Goal: Information Seeking & Learning: Check status

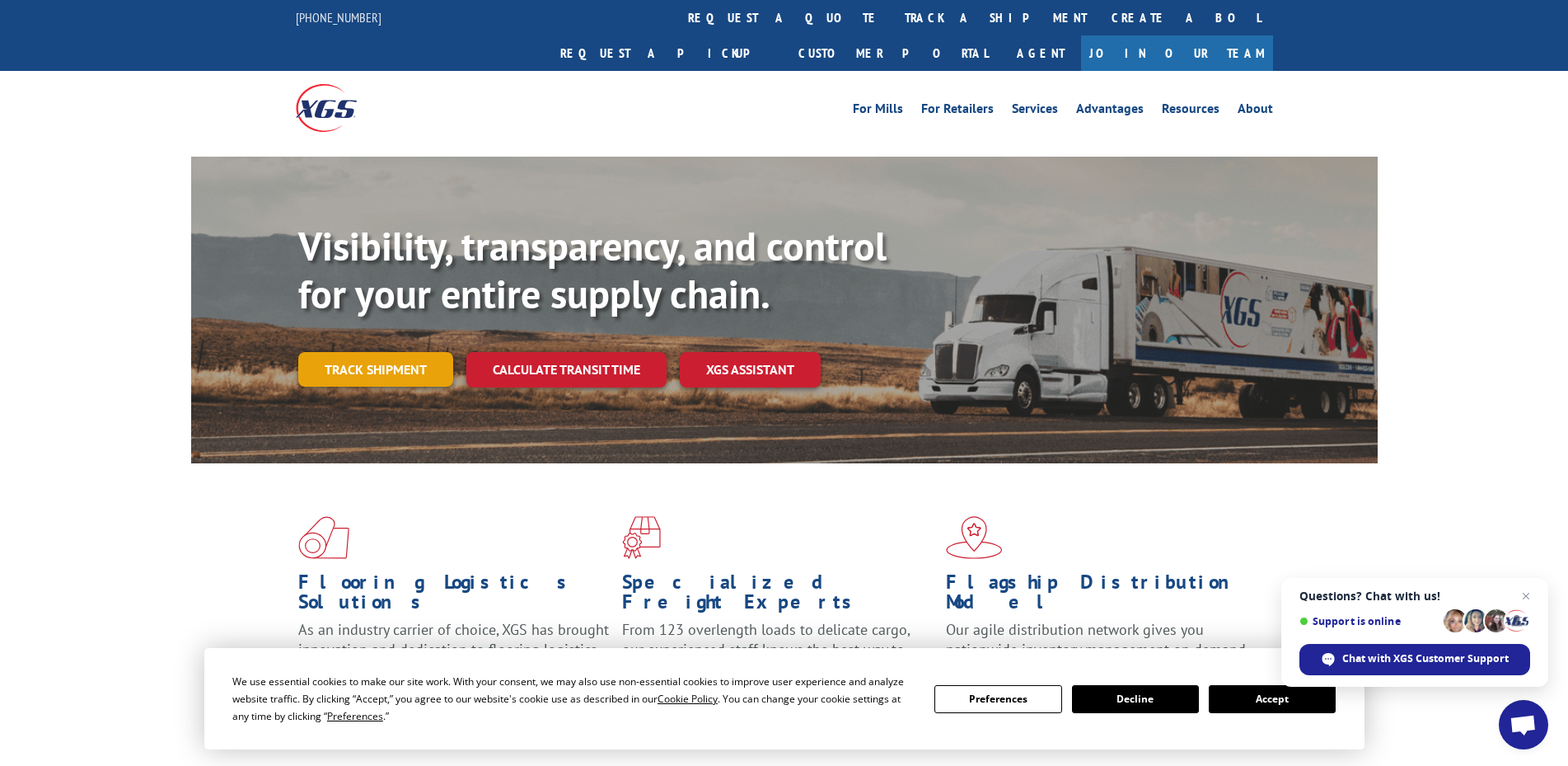
click at [369, 352] on link "Track shipment" at bounding box center [376, 369] width 155 height 35
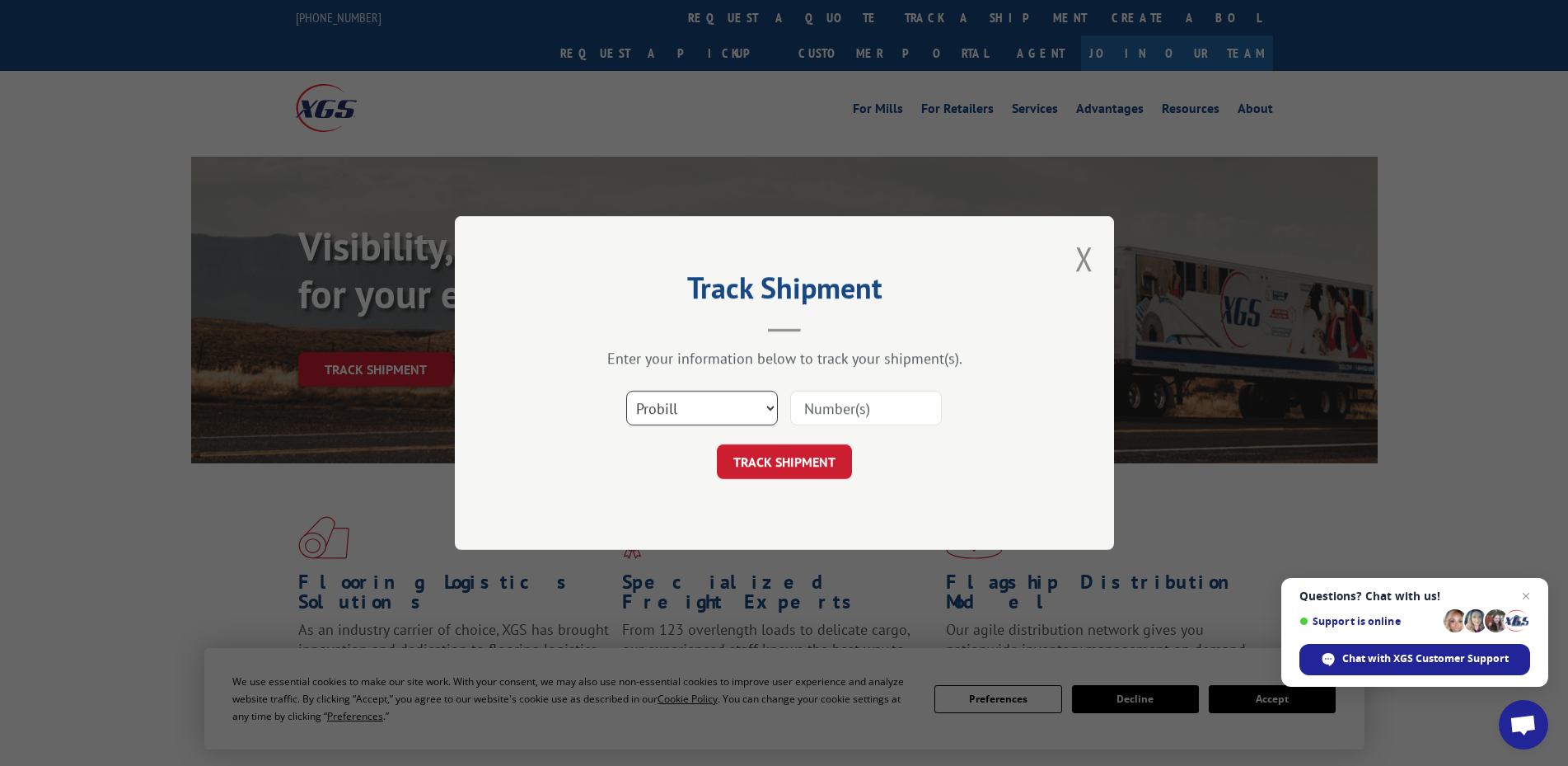
click at [719, 409] on select "Select category... Probill BOL PO" at bounding box center [702, 408] width 152 height 35
drag, startPoint x: 719, startPoint y: 510, endPoint x: 734, endPoint y: 484, distance: 30.0
click at [719, 510] on div "Track Shipment Enter your information below to track your shipment(s). Select c…" at bounding box center [785, 383] width 659 height 334
click at [821, 410] on input at bounding box center [866, 408] width 152 height 35
click at [759, 412] on select "Select category... Probill BOL PO" at bounding box center [702, 408] width 152 height 35
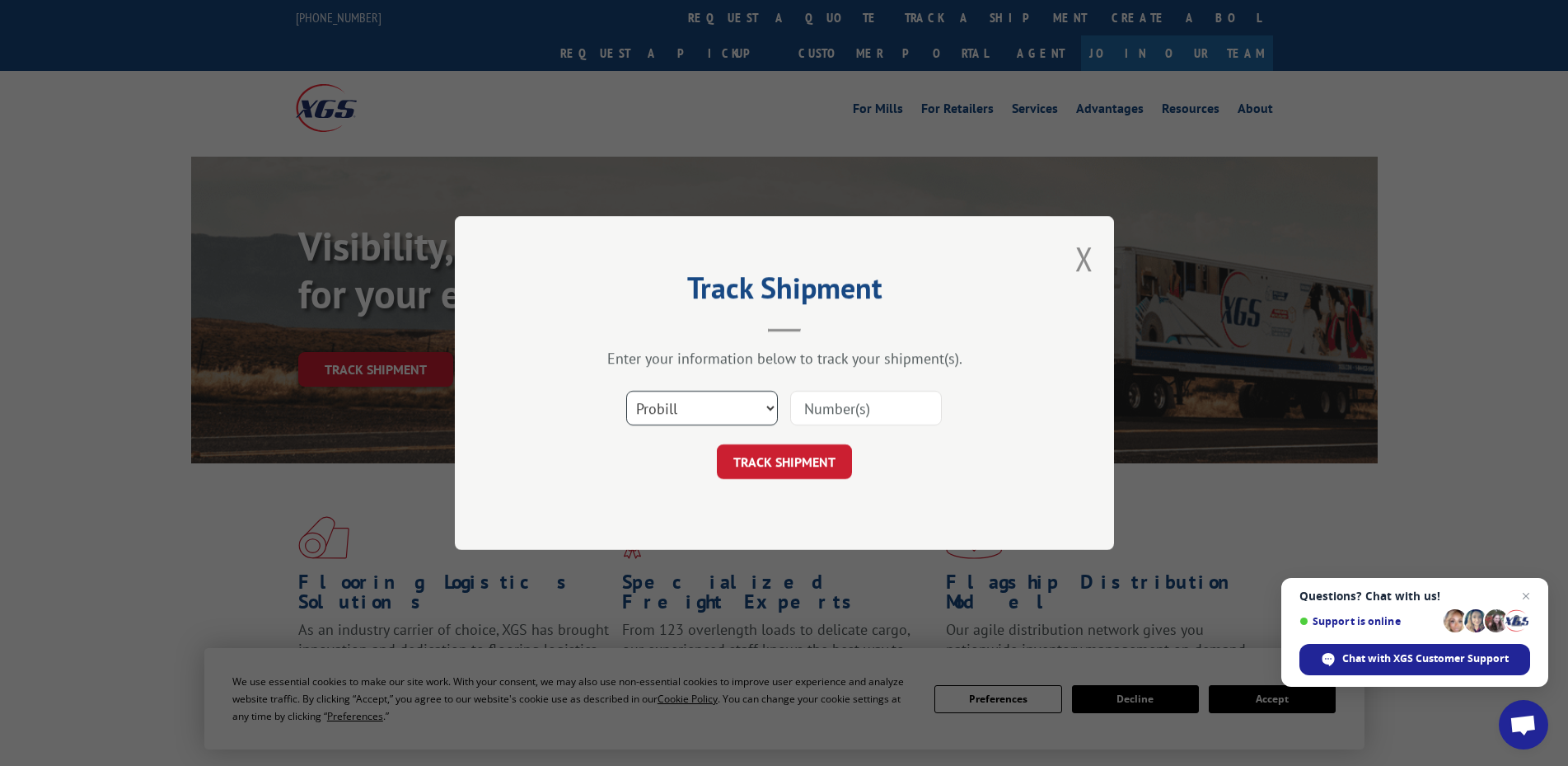
select select "po"
click at [626, 391] on select "Select category... Probill BOL PO" at bounding box center [702, 408] width 152 height 35
drag, startPoint x: 821, startPoint y: 409, endPoint x: 811, endPoint y: 409, distance: 10.0
click at [821, 409] on input at bounding box center [866, 408] width 152 height 35
type input "14545596"
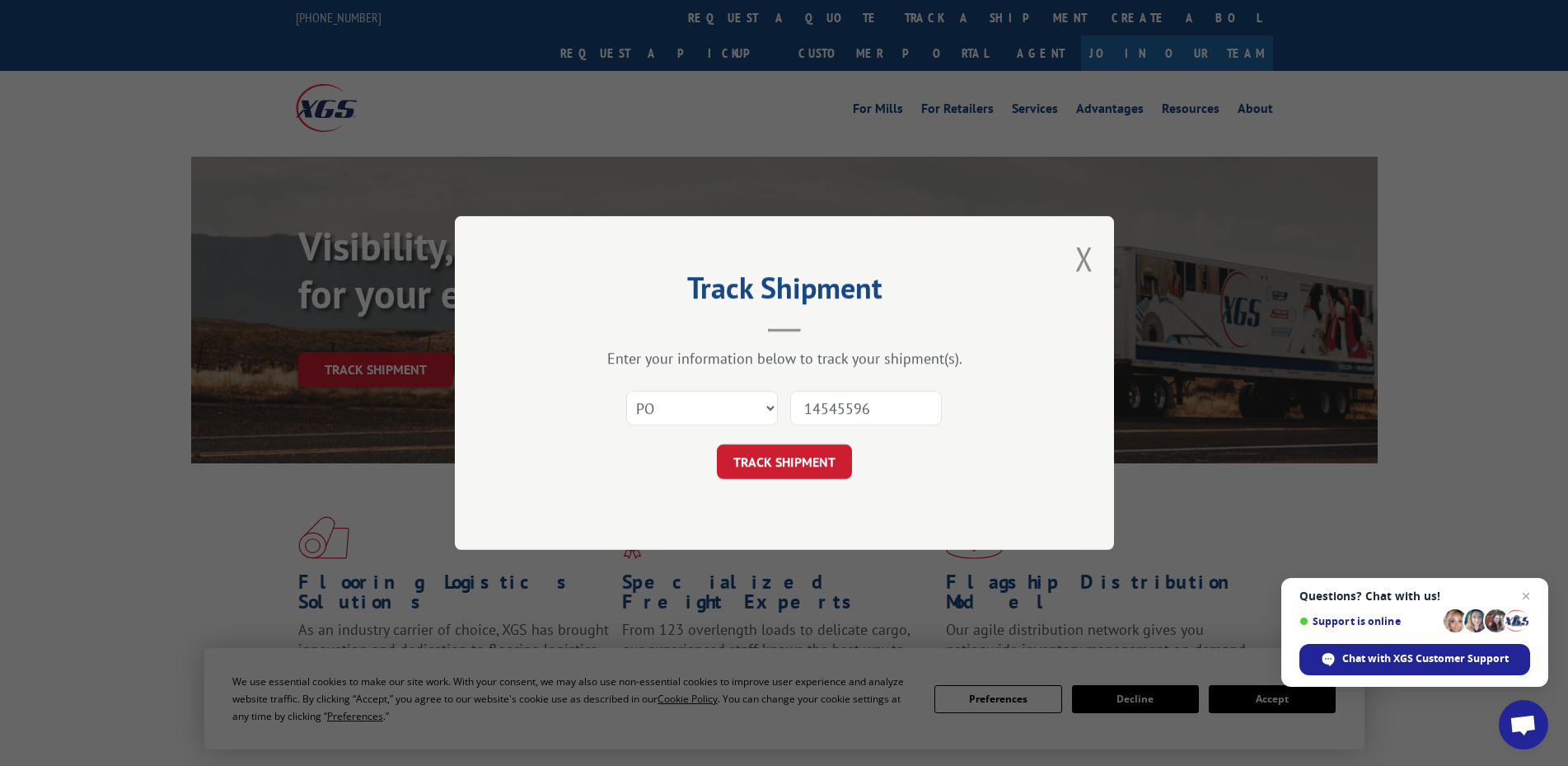
click button "TRACK SHIPMENT" at bounding box center [784, 462] width 135 height 35
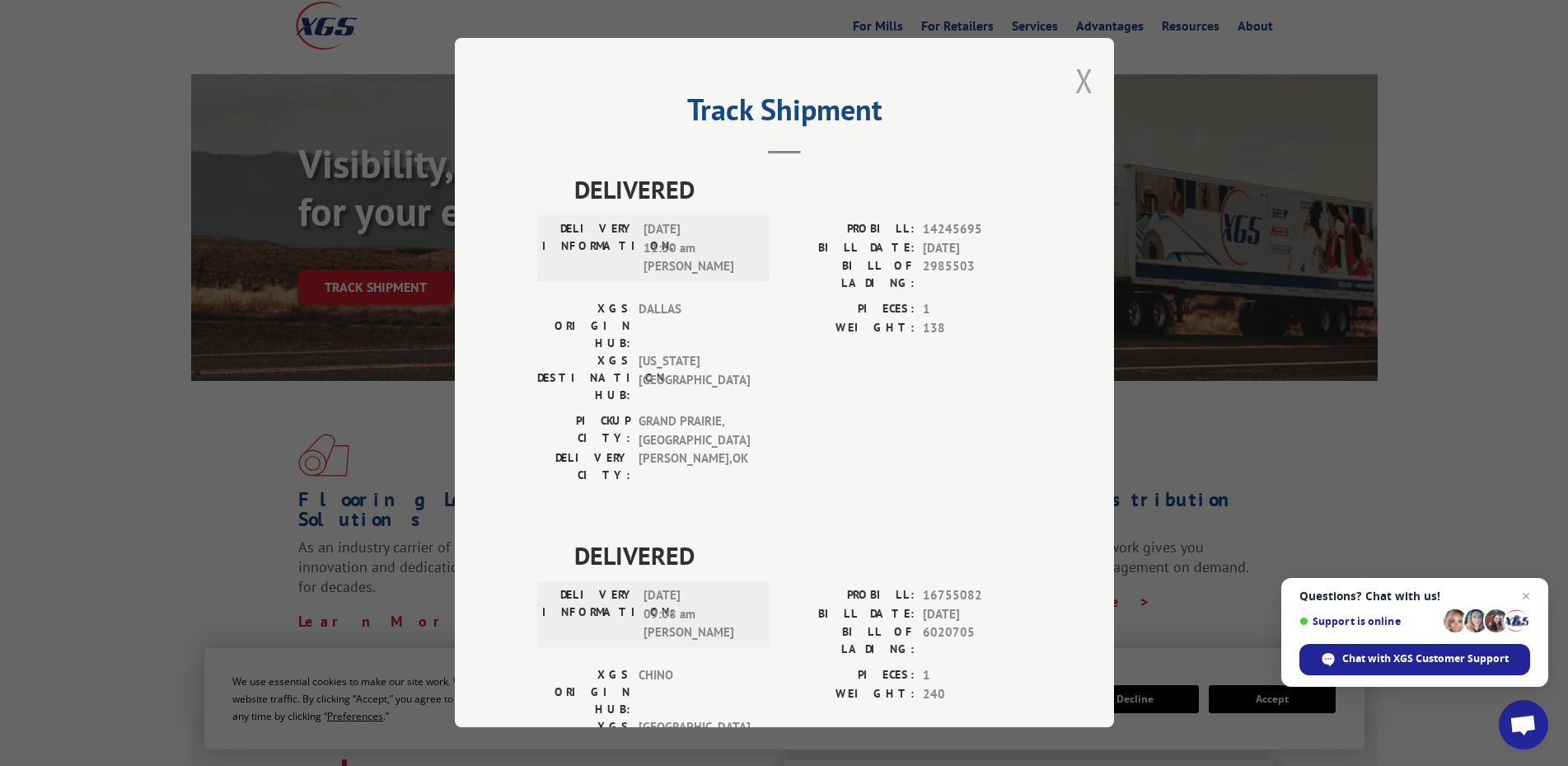
click at [1084, 71] on button "Close modal" at bounding box center [1084, 80] width 18 height 44
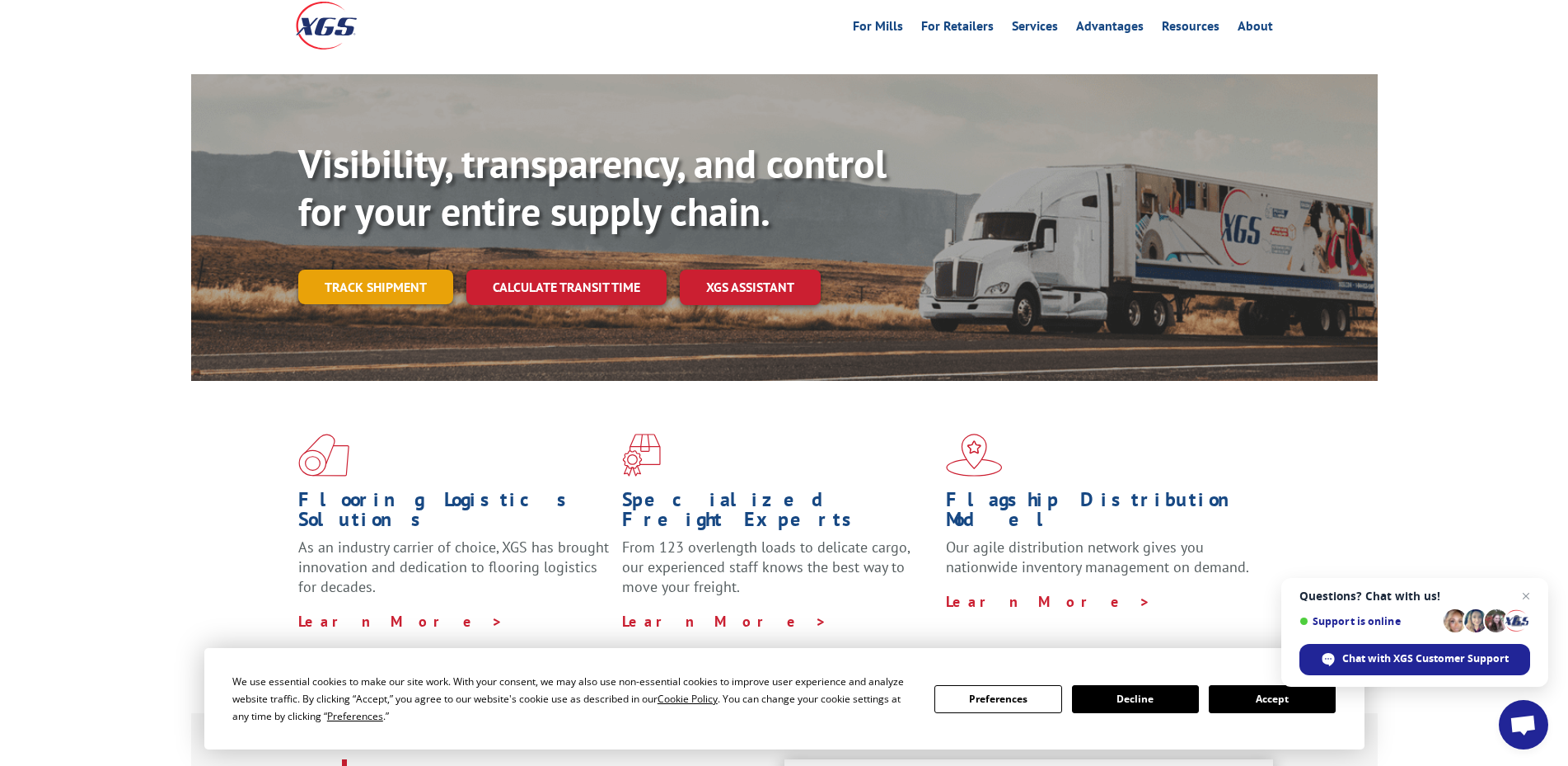
click at [362, 270] on link "Track shipment" at bounding box center [376, 287] width 155 height 35
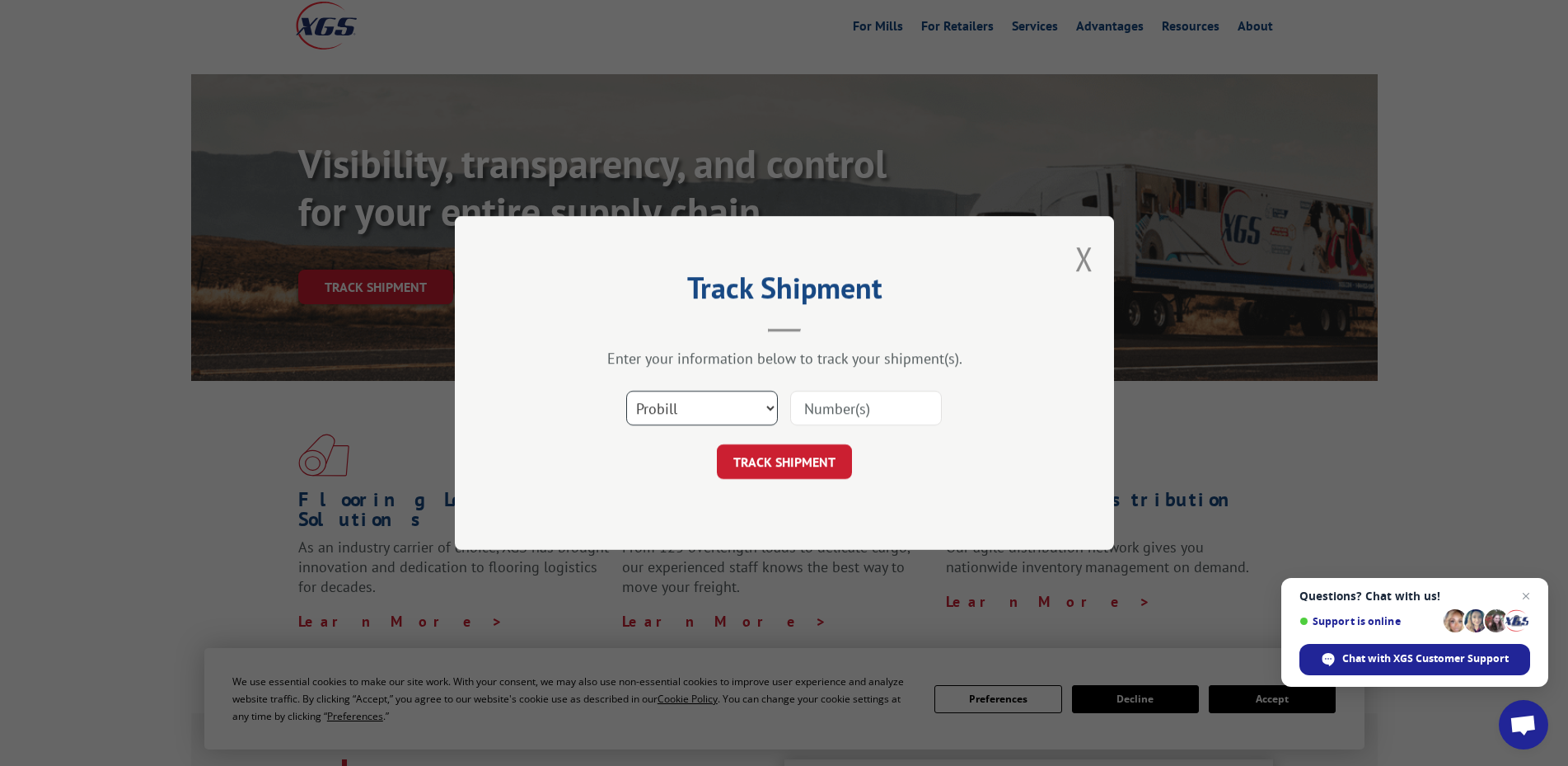
click at [761, 409] on select "Select category... Probill BOL PO" at bounding box center [702, 408] width 152 height 35
select select "po"
click at [626, 391] on select "Select category... Probill BOL PO" at bounding box center [702, 408] width 152 height 35
click at [870, 411] on input at bounding box center [866, 408] width 152 height 35
type input "14545660"
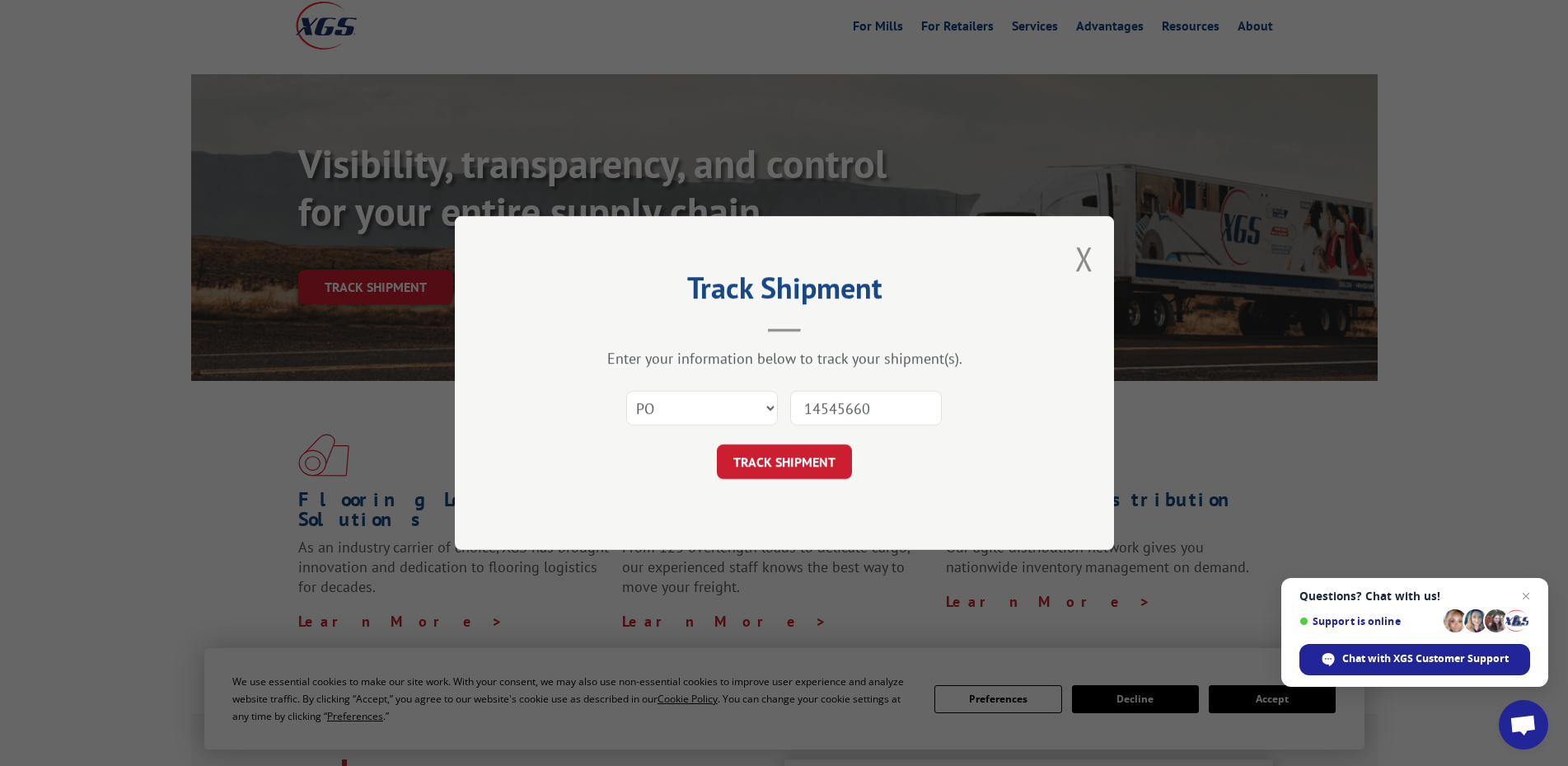
click at [717, 444] on button "TRACK SHIPMENT" at bounding box center [784, 462] width 135 height 35
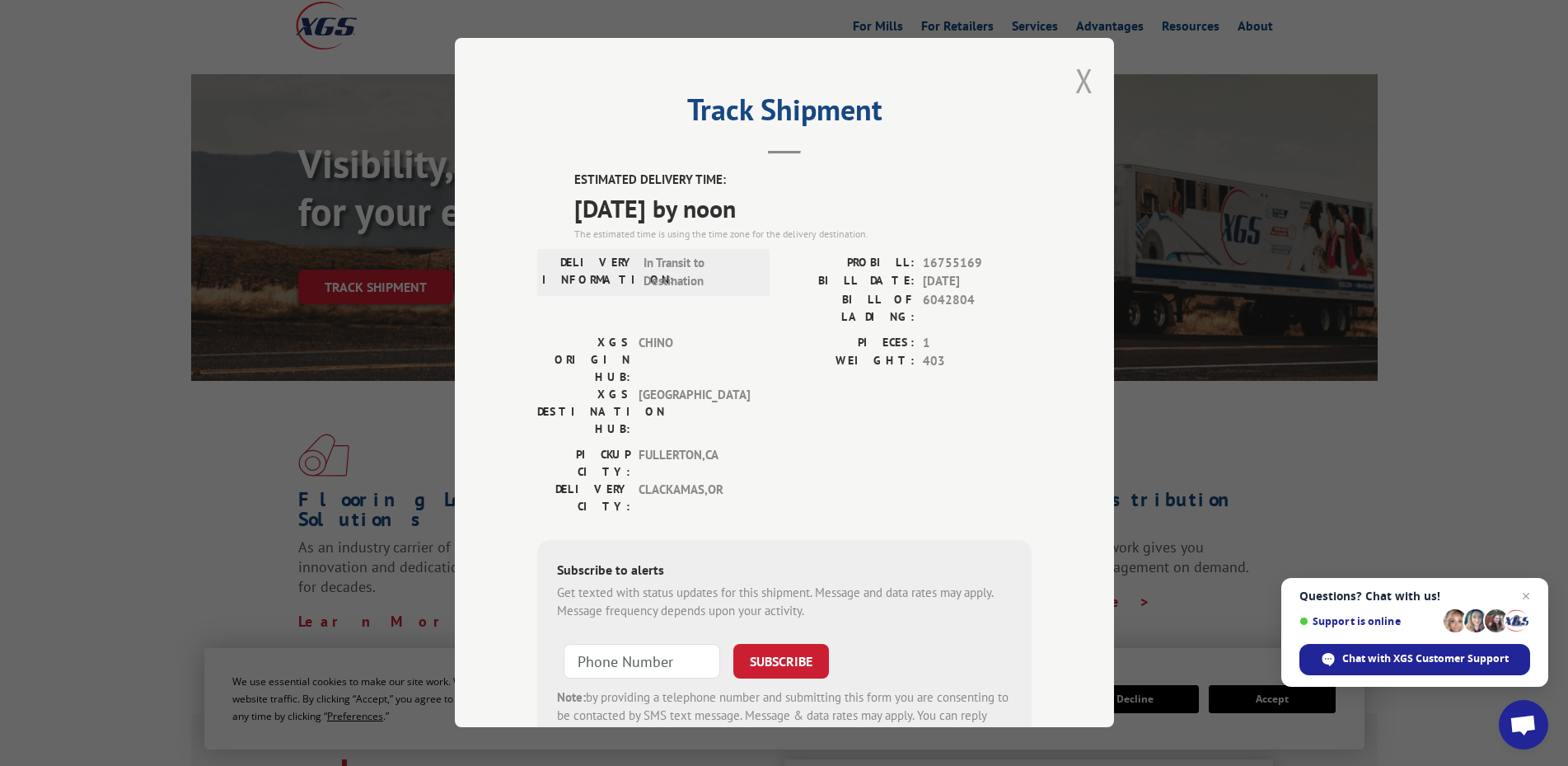
click at [1075, 82] on button "Close modal" at bounding box center [1084, 80] width 18 height 44
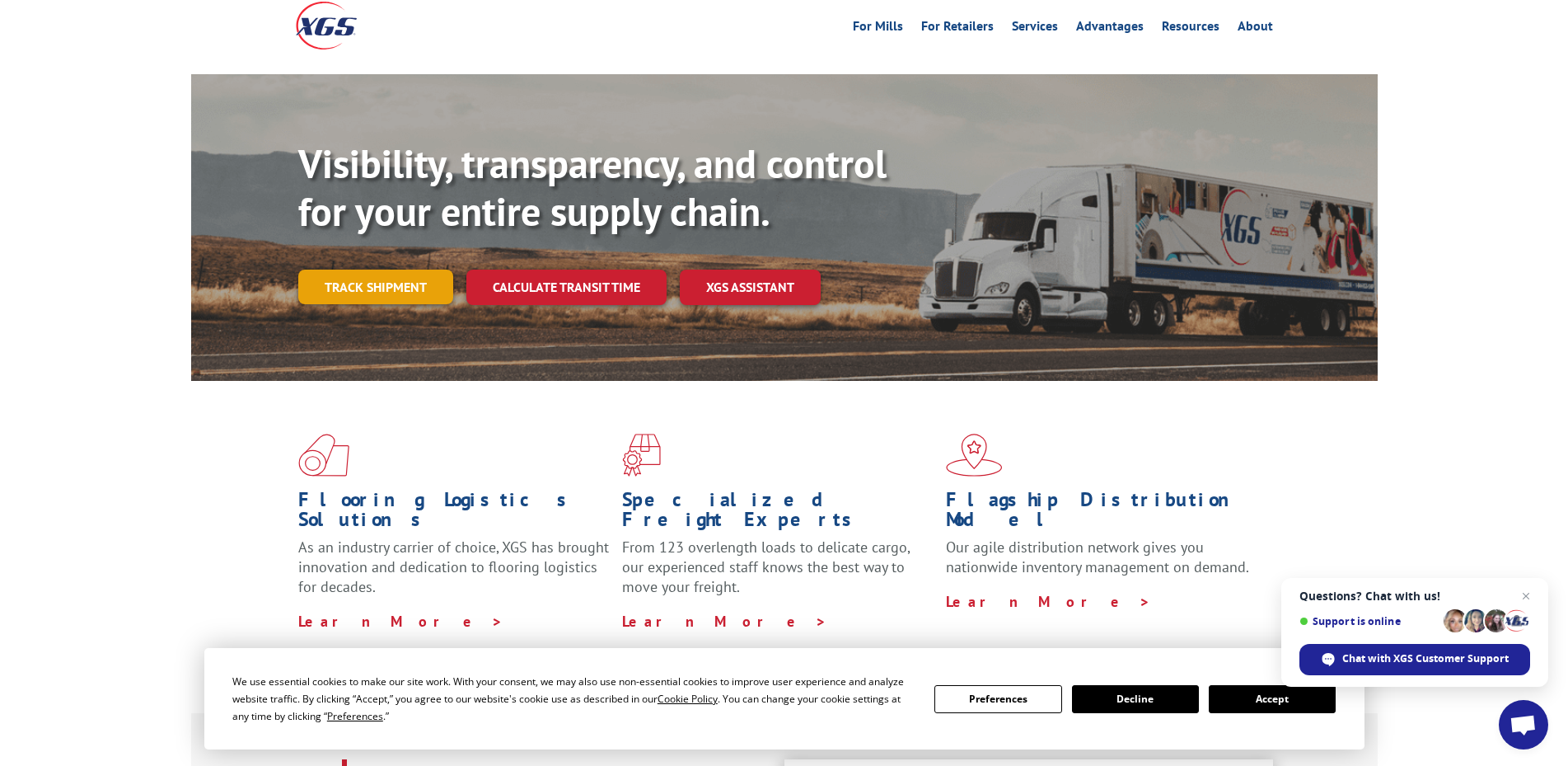
click at [426, 270] on link "Track shipment" at bounding box center [376, 287] width 155 height 35
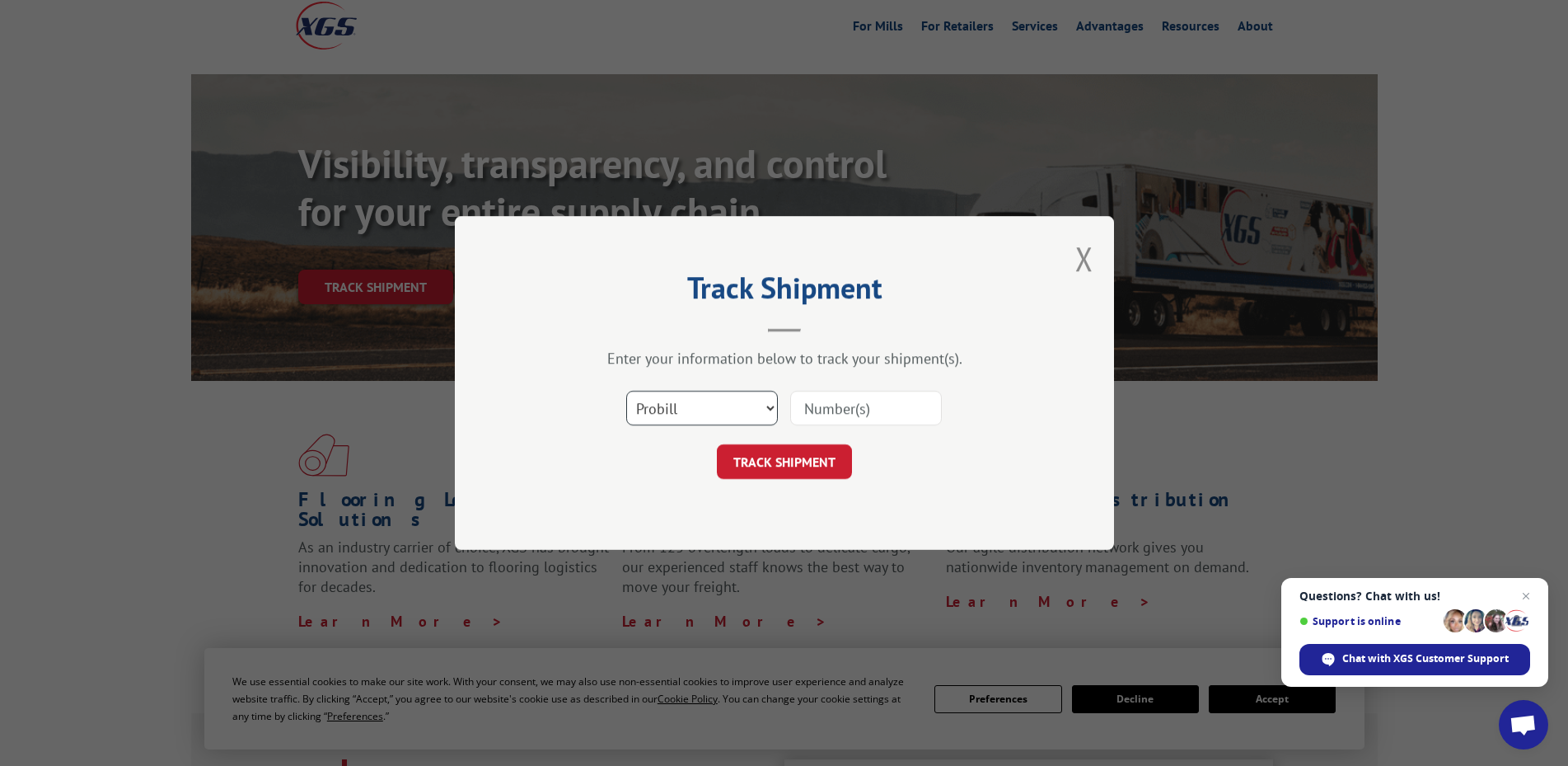
click at [673, 416] on select "Select category... Probill BOL PO" at bounding box center [702, 408] width 152 height 35
select select "po"
click at [626, 391] on select "Select category... Probill BOL PO" at bounding box center [702, 408] width 152 height 35
click at [846, 413] on input at bounding box center [866, 408] width 152 height 35
type input "14545702"
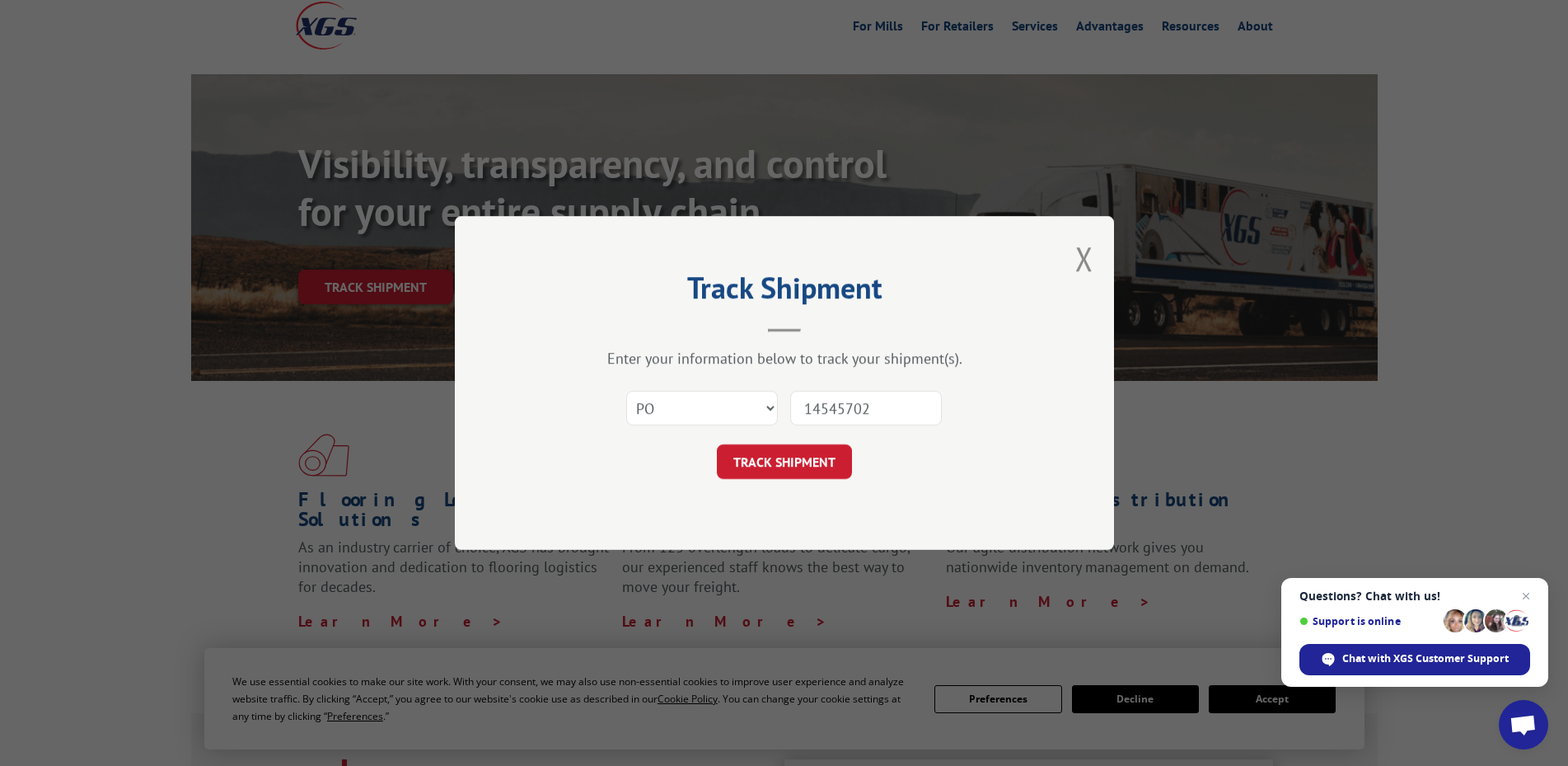
click button "TRACK SHIPMENT" at bounding box center [784, 462] width 135 height 35
